Goal: Download file/media

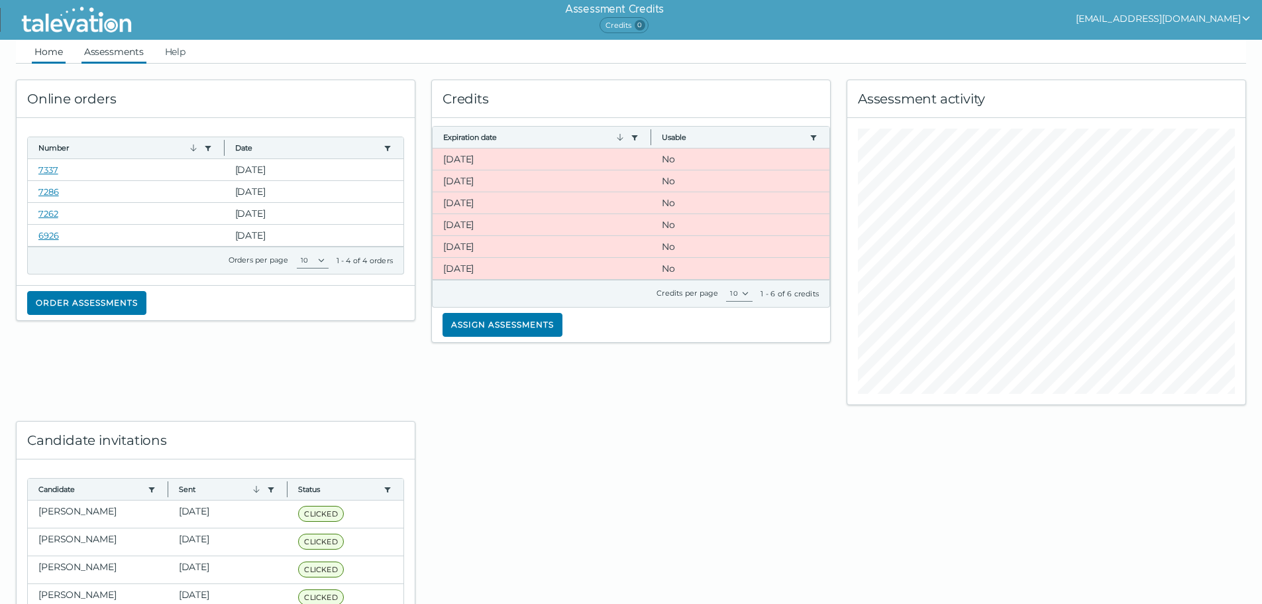
click at [145, 48] on link "Assessments" at bounding box center [114, 52] width 65 height 24
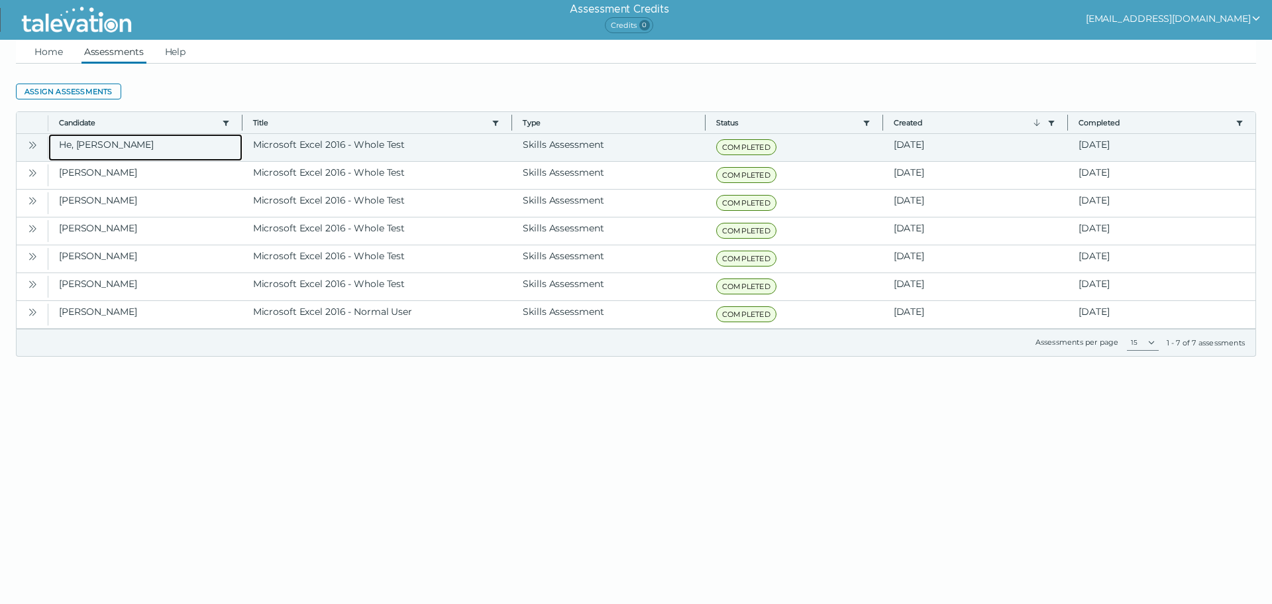
click at [154, 137] on clr-dg-cell "He, [PERSON_NAME]" at bounding box center [145, 147] width 194 height 27
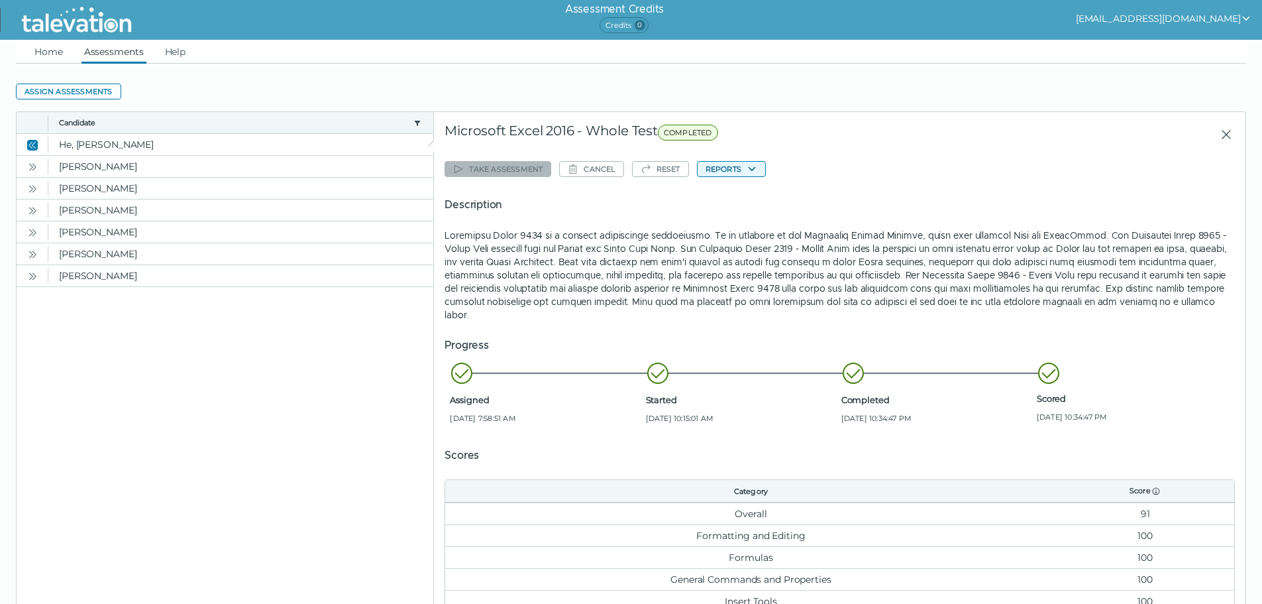
click at [755, 165] on icon "button" at bounding box center [752, 169] width 11 height 11
click at [748, 195] on button "Microsoft Excel 2016 - Whole Test" at bounding box center [777, 195] width 159 height 16
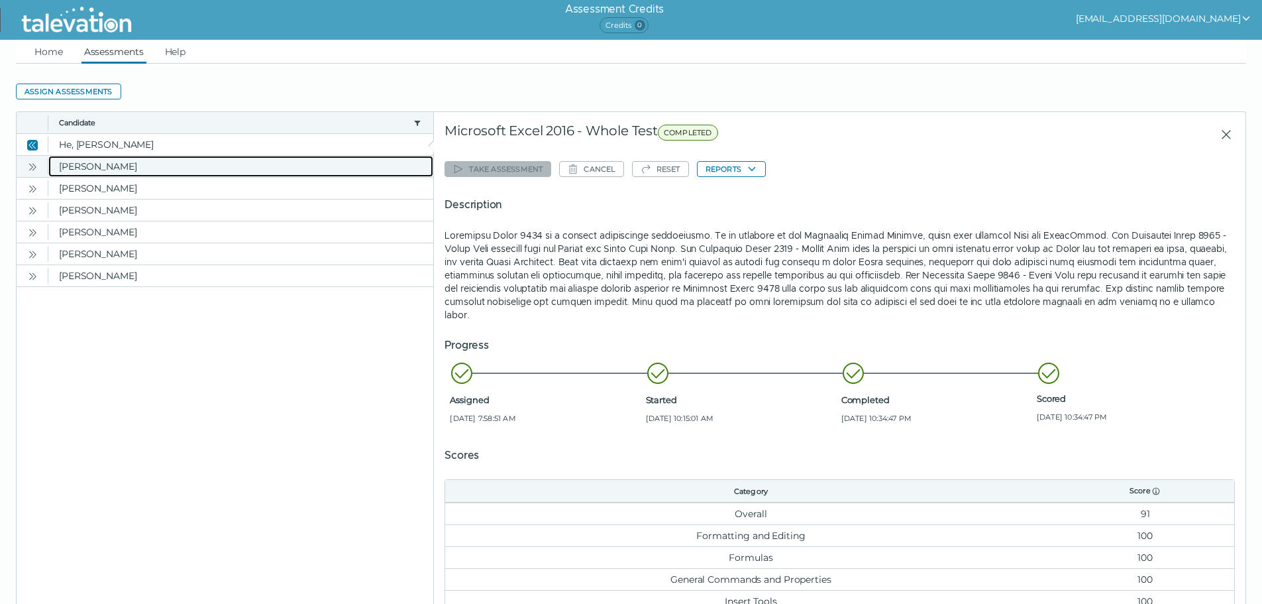
click at [125, 165] on clr-dg-cell "[PERSON_NAME]" at bounding box center [240, 166] width 385 height 21
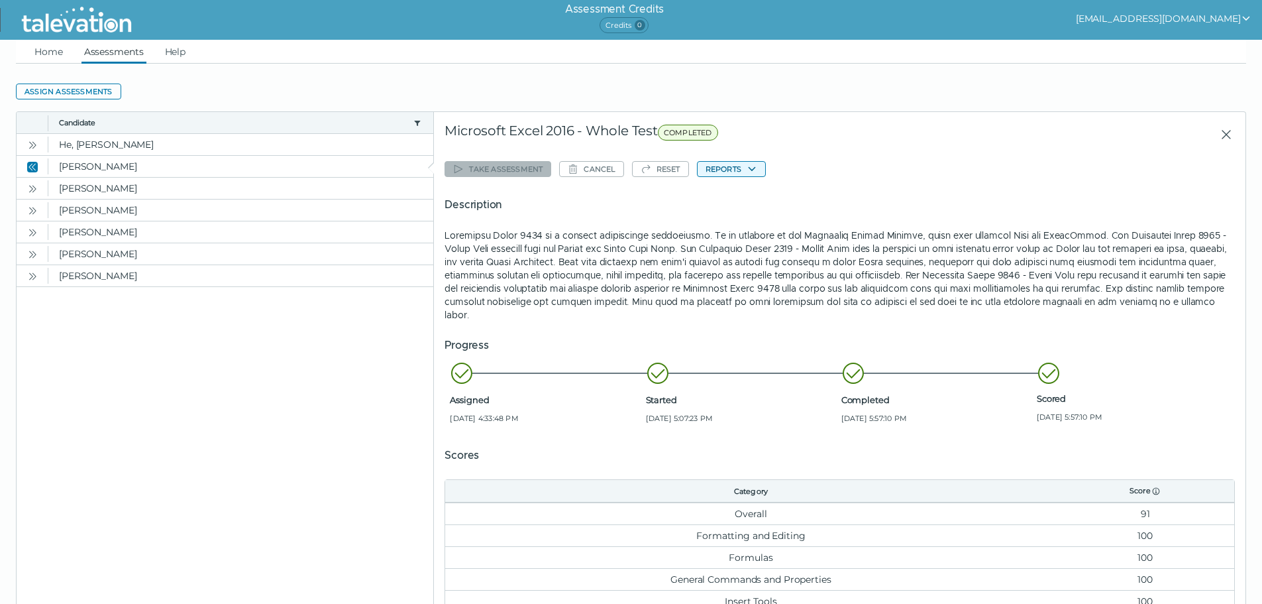
click at [739, 173] on button "Reports" at bounding box center [731, 169] width 69 height 16
drag, startPoint x: 756, startPoint y: 197, endPoint x: 750, endPoint y: 186, distance: 12.7
click at [756, 198] on button "Microsoft Excel 2016 - Whole Test" at bounding box center [777, 195] width 159 height 16
